Goal: Information Seeking & Learning: Learn about a topic

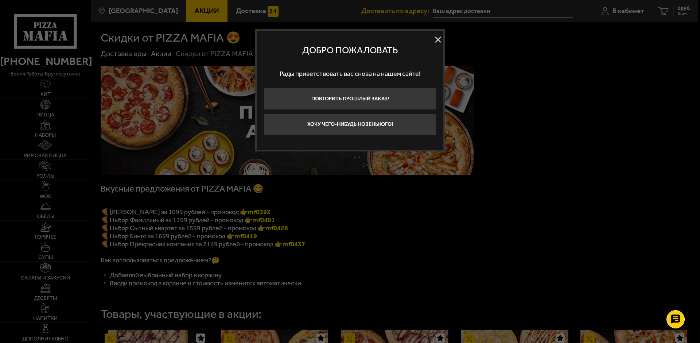
click at [440, 41] on button at bounding box center [437, 39] width 11 height 11
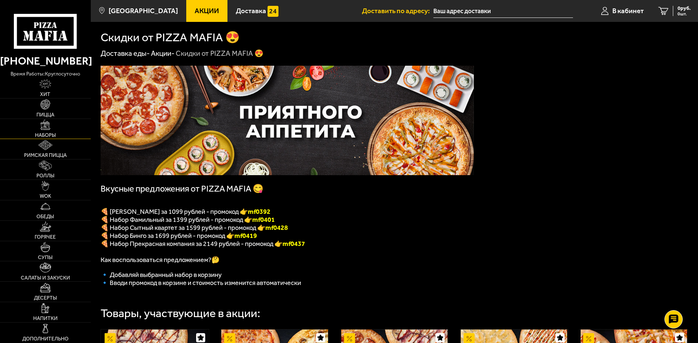
click at [52, 133] on span "Наборы" at bounding box center [45, 135] width 21 height 5
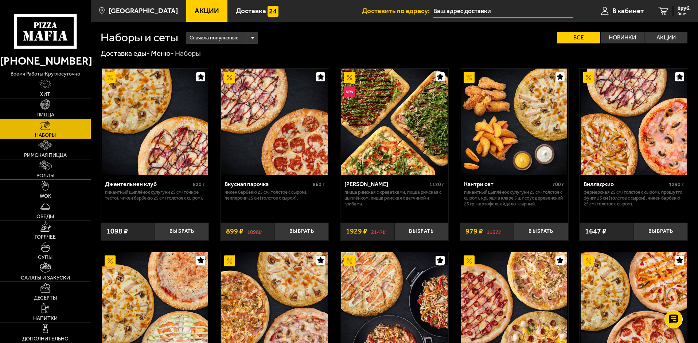
click at [58, 169] on link "Роллы" at bounding box center [45, 169] width 91 height 20
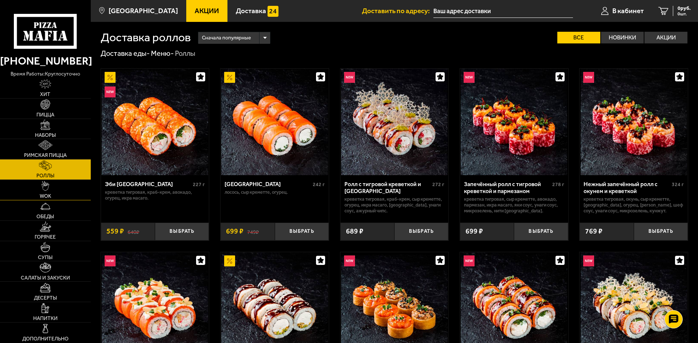
click at [52, 194] on link "WOK" at bounding box center [45, 190] width 91 height 20
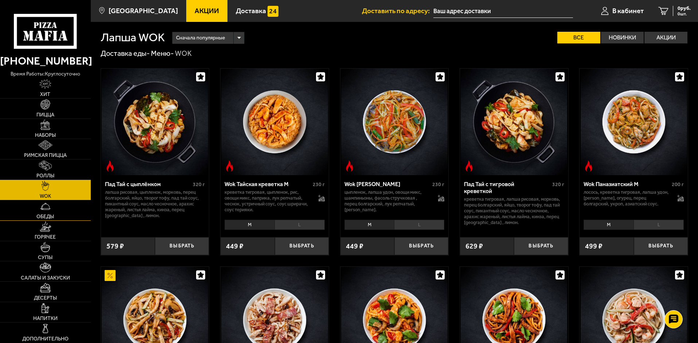
click at [59, 217] on link "Обеды" at bounding box center [45, 210] width 91 height 20
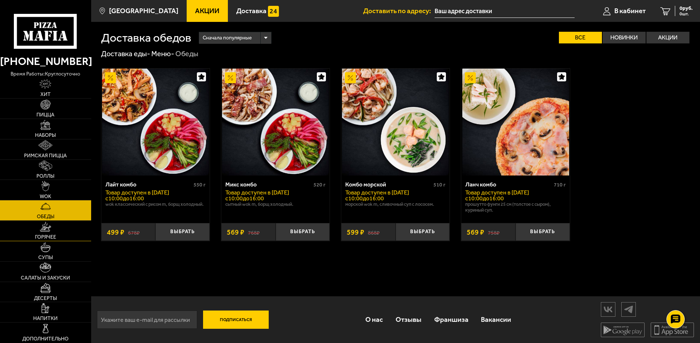
click at [49, 230] on img at bounding box center [45, 227] width 11 height 10
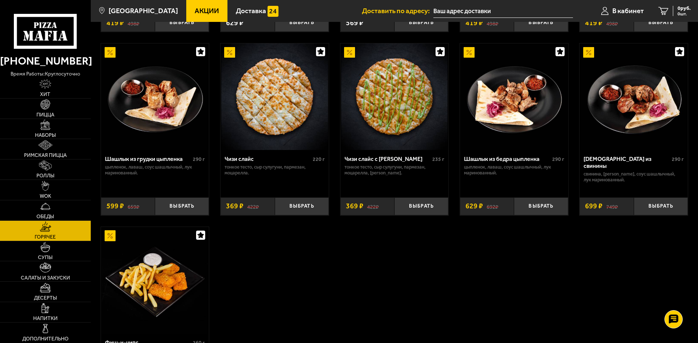
scroll to position [437, 0]
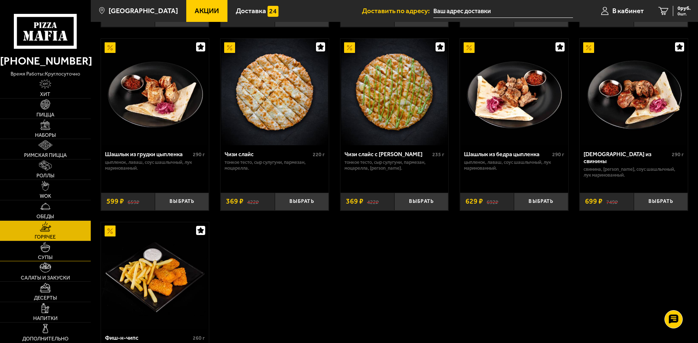
click at [52, 249] on link "Супы" at bounding box center [45, 251] width 91 height 20
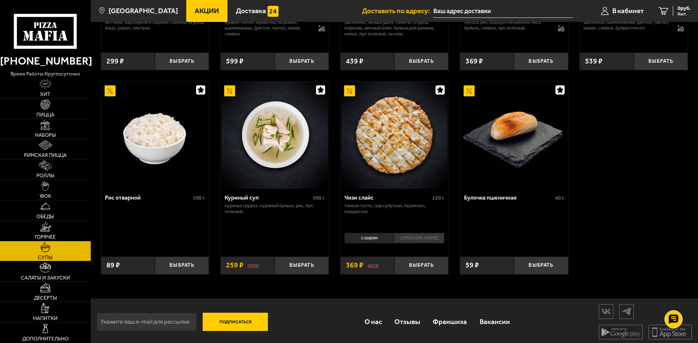
scroll to position [257, 0]
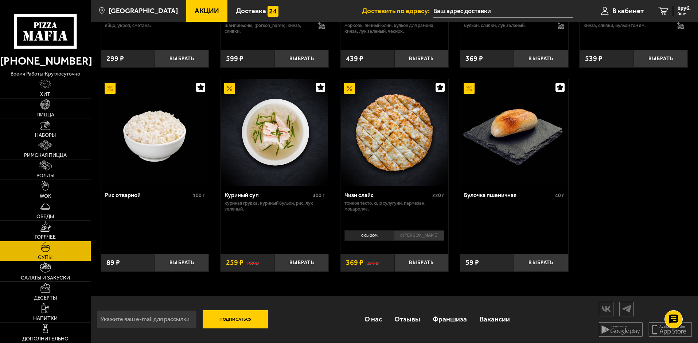
click at [54, 292] on link "Десерты" at bounding box center [45, 291] width 91 height 20
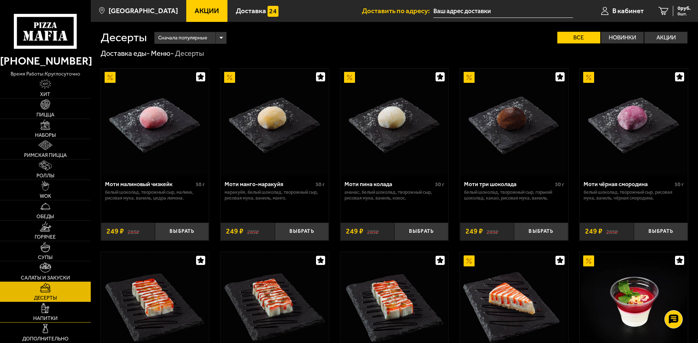
click at [48, 310] on img at bounding box center [46, 308] width 8 height 10
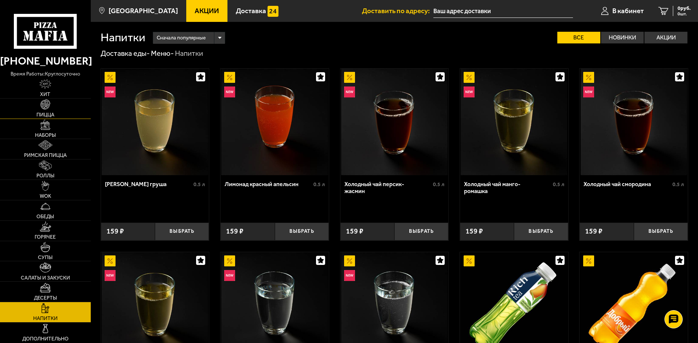
click at [46, 111] on link "Пицца" at bounding box center [45, 108] width 91 height 20
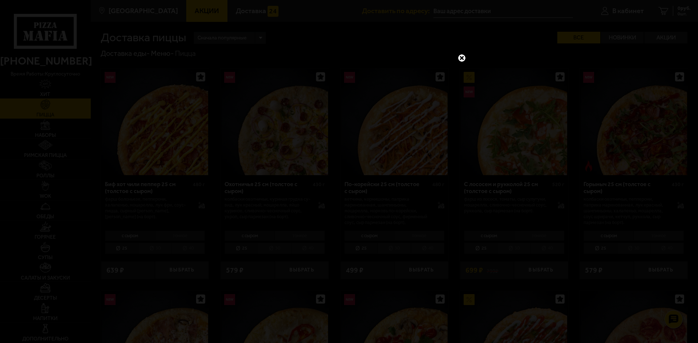
click at [460, 57] on link at bounding box center [461, 57] width 9 height 9
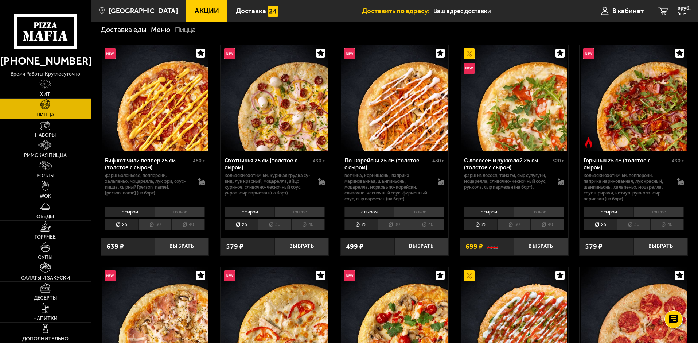
scroll to position [36, 0]
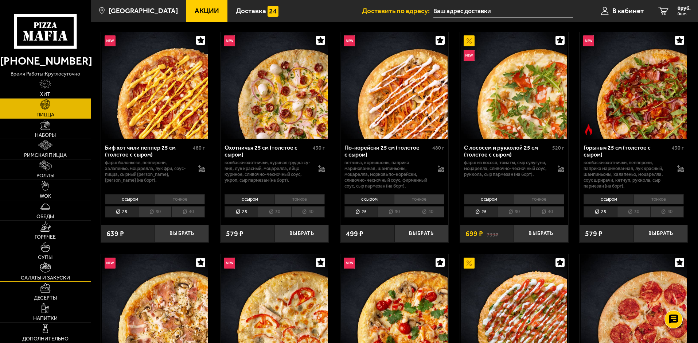
click at [59, 264] on link "Салаты и закуски" at bounding box center [45, 271] width 91 height 20
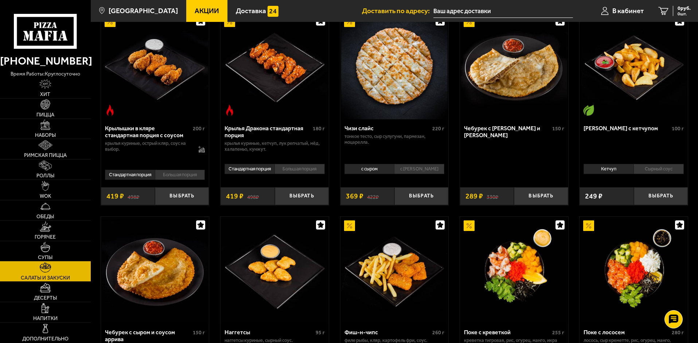
scroll to position [401, 0]
